Goal: Information Seeking & Learning: Learn about a topic

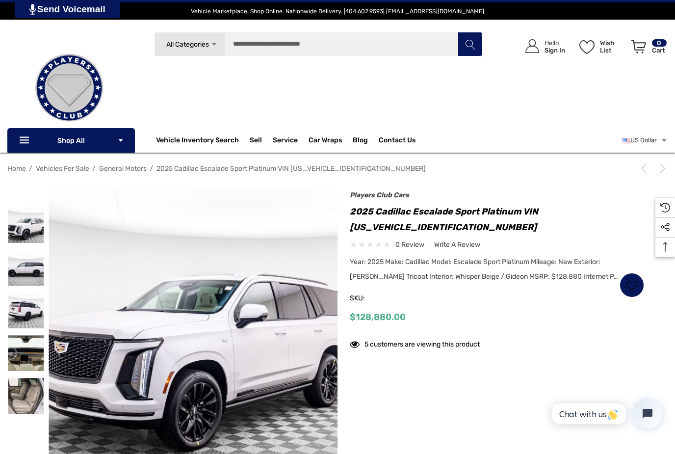
click at [30, 271] on img at bounding box center [26, 268] width 36 height 36
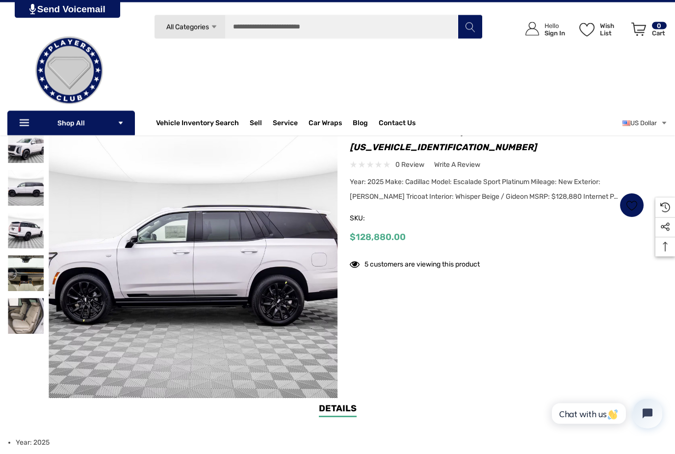
scroll to position [80, 0]
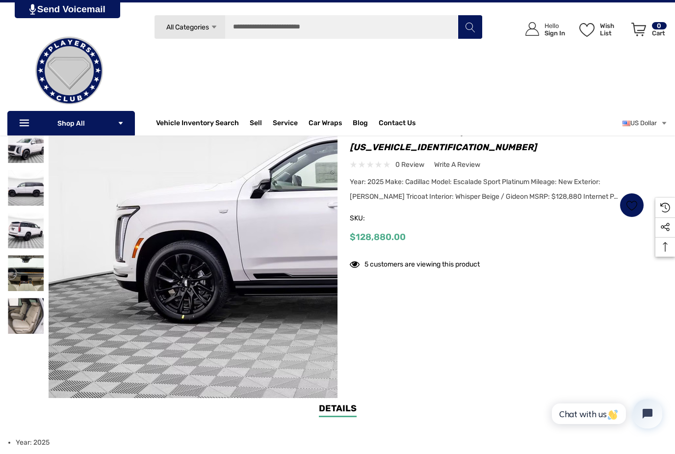
click at [50, 325] on img at bounding box center [362, 208] width 628 height 471
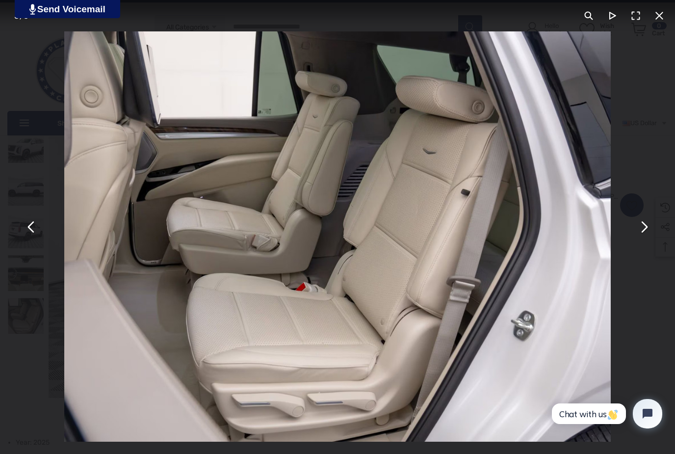
click at [659, 19] on button "You can close this modal content with the ESC key" at bounding box center [660, 16] width 24 height 24
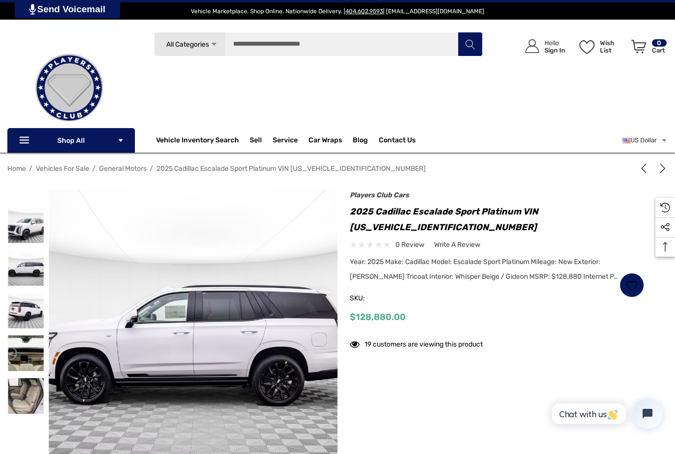
scroll to position [111, 0]
